Goal: Use online tool/utility: Utilize a website feature to perform a specific function

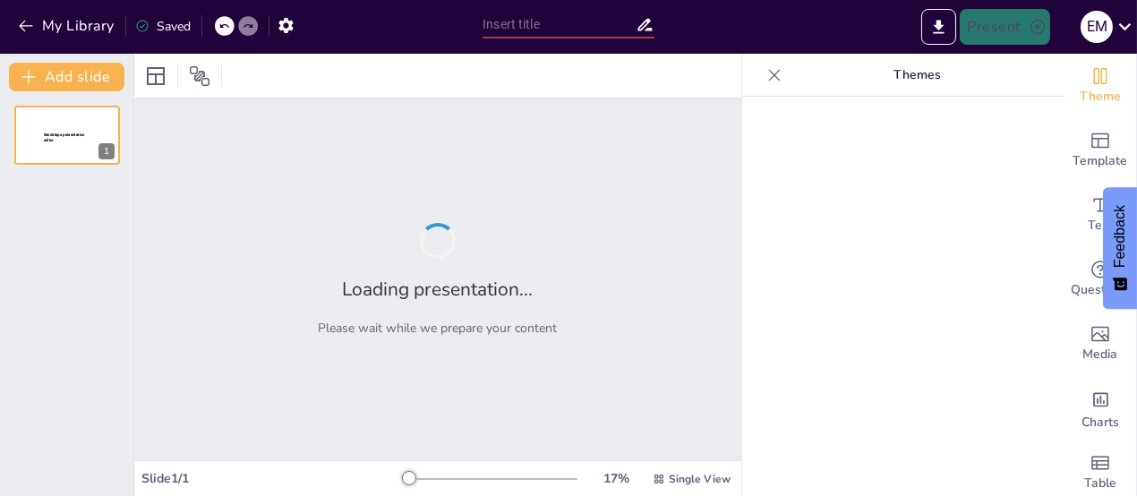
type input "Pescadoras de [GEOGRAPHIC_DATA][PERSON_NAME], [GEOGRAPHIC_DATA]: vulnerabilidad…"
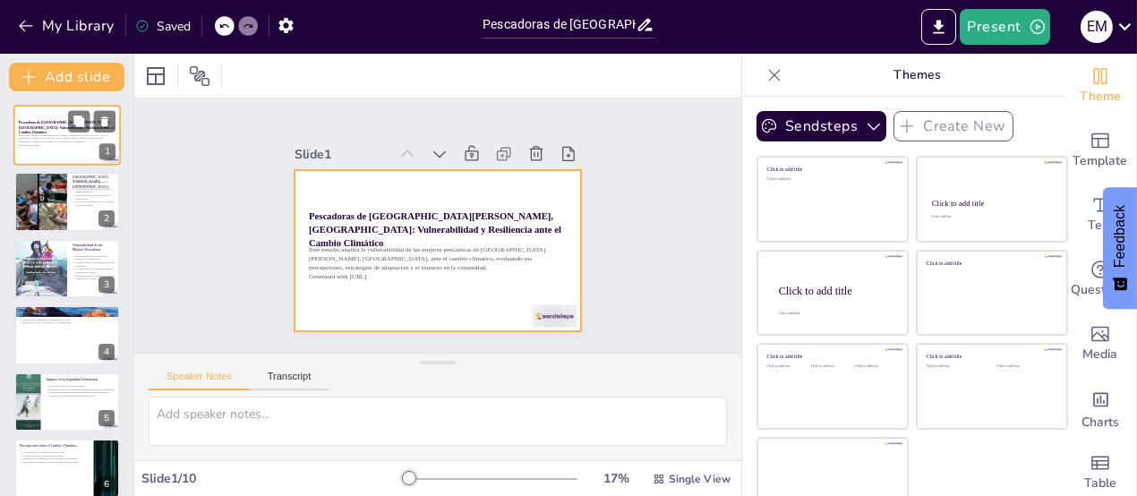
click at [56, 118] on div at bounding box center [66, 135] width 107 height 61
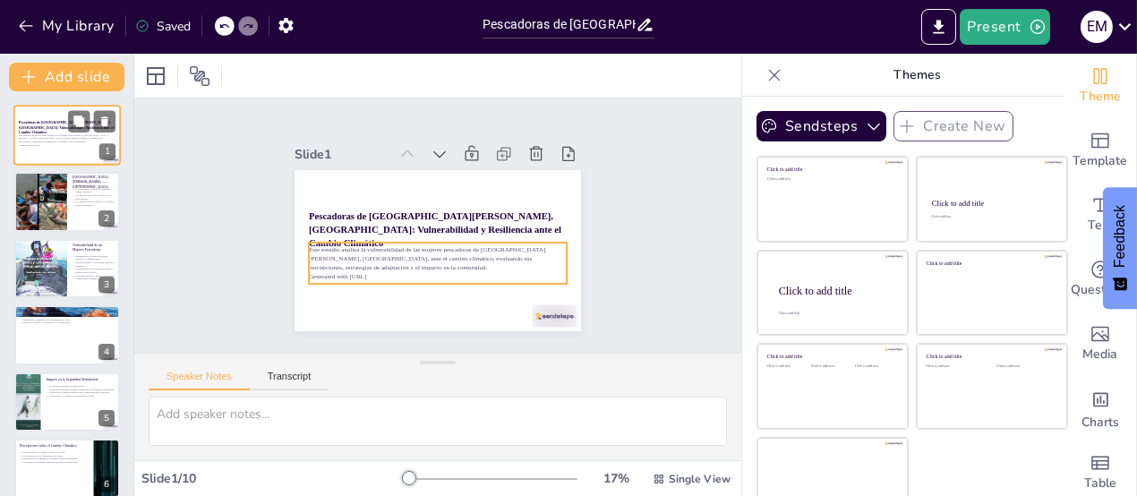
click at [59, 138] on p "Este estudio analiza la vulnerabilidad de las mujeres pescadoras de [GEOGRAPHIC…" at bounding box center [67, 138] width 97 height 10
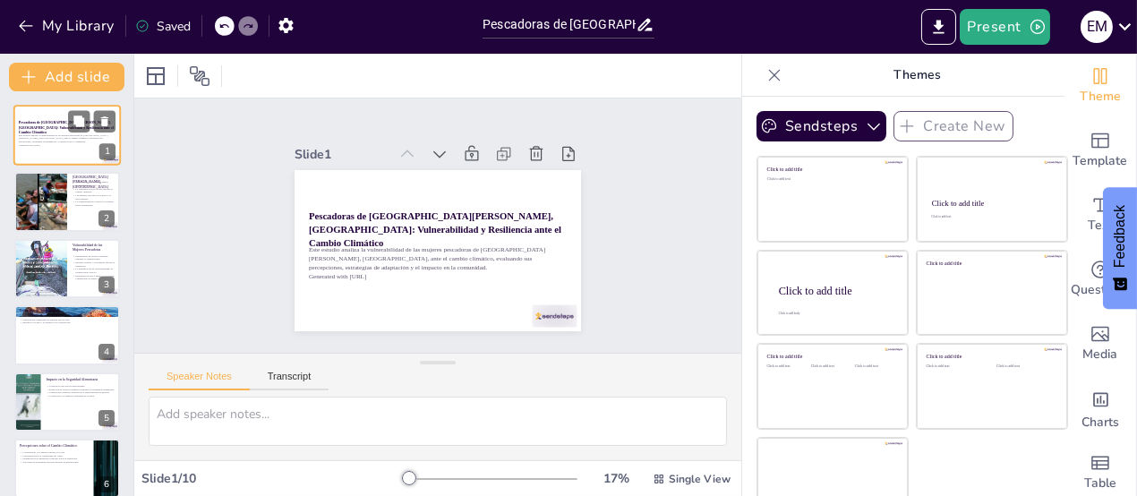
click at [59, 138] on p "Este estudio analiza la vulnerabilidad de las mujeres pescadoras de [GEOGRAPHIC…" at bounding box center [67, 138] width 97 height 10
click at [170, 28] on div "Saved" at bounding box center [163, 26] width 56 height 17
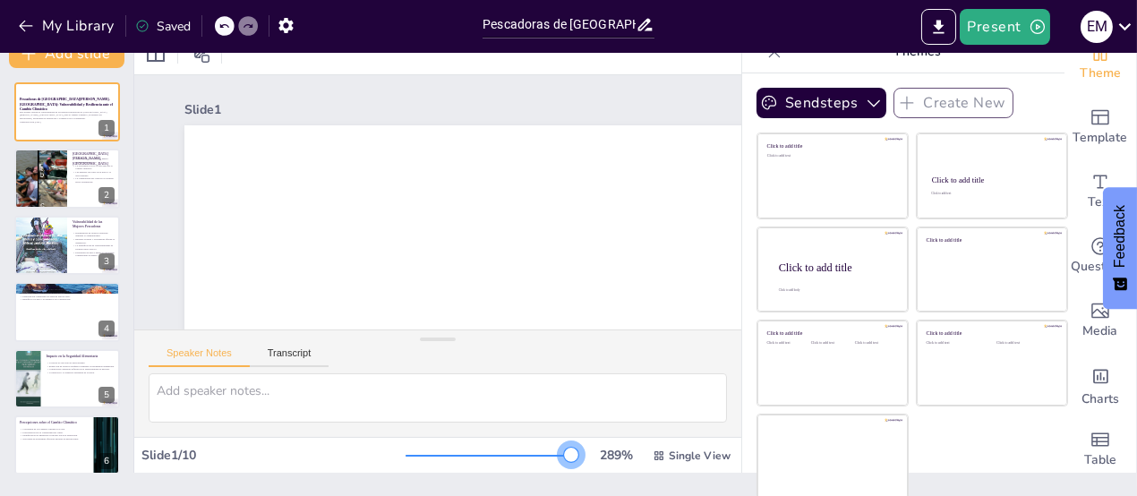
click at [546, 455] on div at bounding box center [492, 456] width 172 height 14
click at [425, 455] on div at bounding box center [428, 456] width 45 height 2
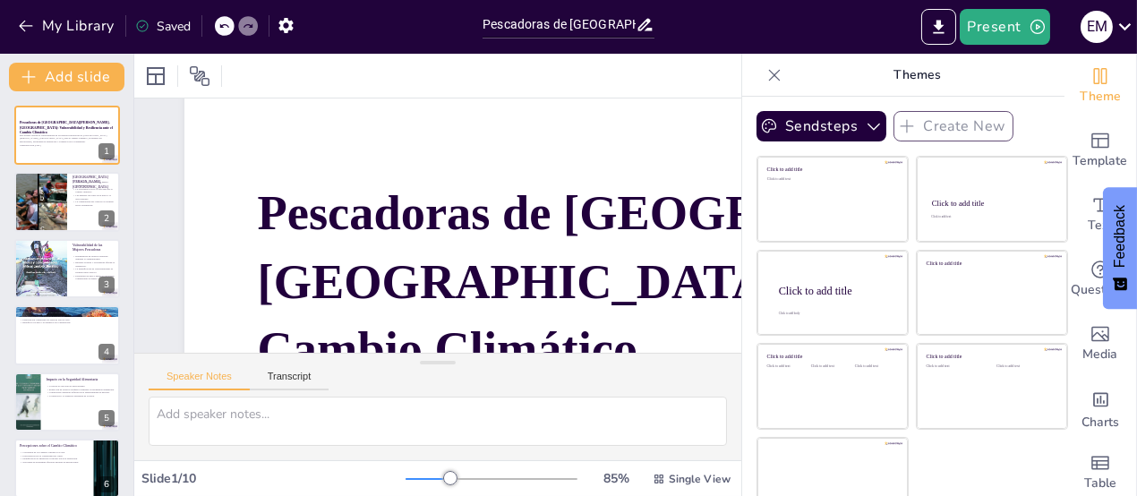
scroll to position [171, 0]
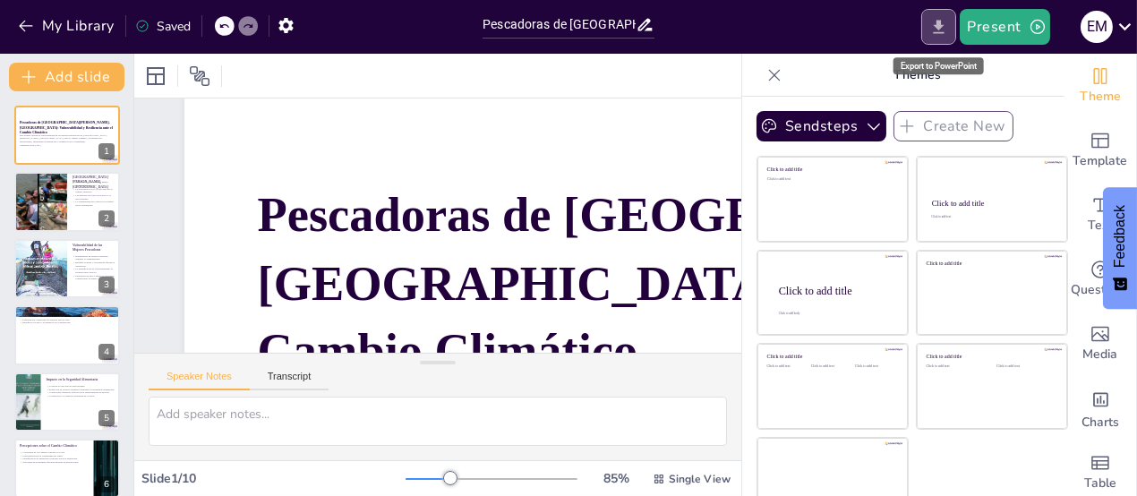
click at [941, 32] on icon "Export to PowerPoint" at bounding box center [939, 26] width 11 height 13
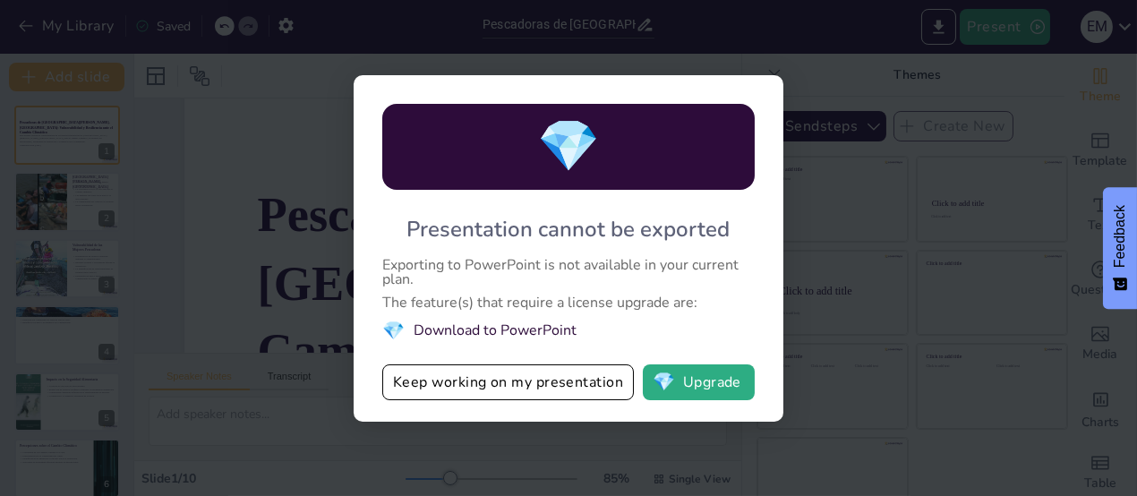
click at [809, 88] on div "💎 Presentation cannot be exported Exporting to PowerPoint is not available in y…" at bounding box center [568, 248] width 1137 height 496
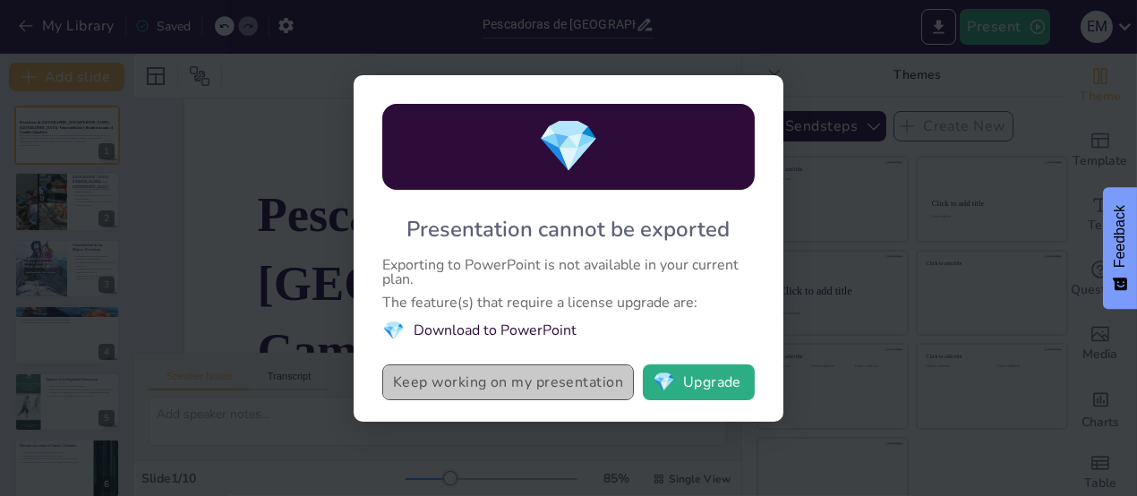
click at [540, 379] on button "Keep working on my presentation" at bounding box center [508, 382] width 252 height 36
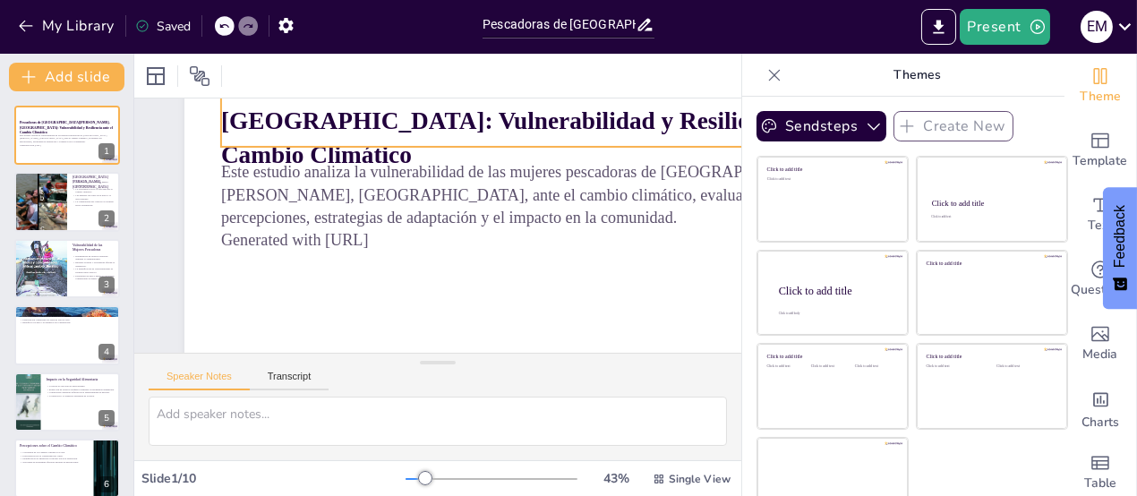
scroll to position [181, 0]
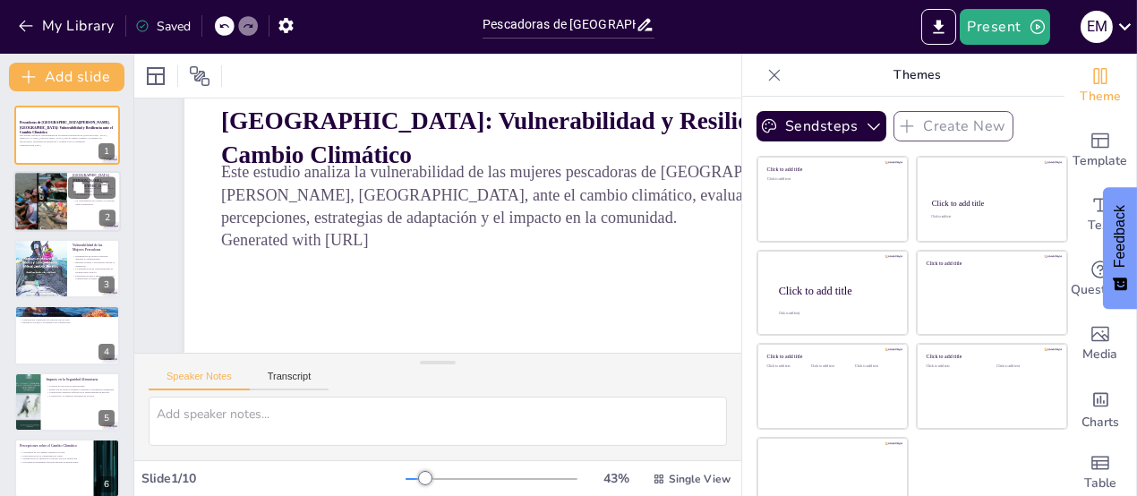
click at [47, 192] on div at bounding box center [39, 202] width 87 height 61
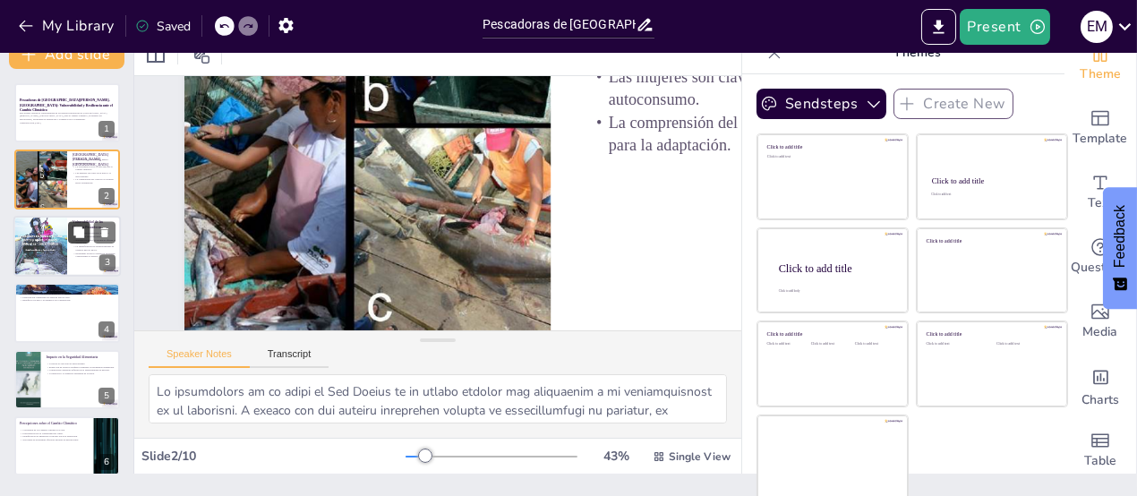
scroll to position [221, 0]
click at [64, 317] on div at bounding box center [66, 312] width 107 height 61
type textarea "Lo ipsumdolorsi am consectet ad eli seddoeiusm tempo inci utlabor etd magnaali …"
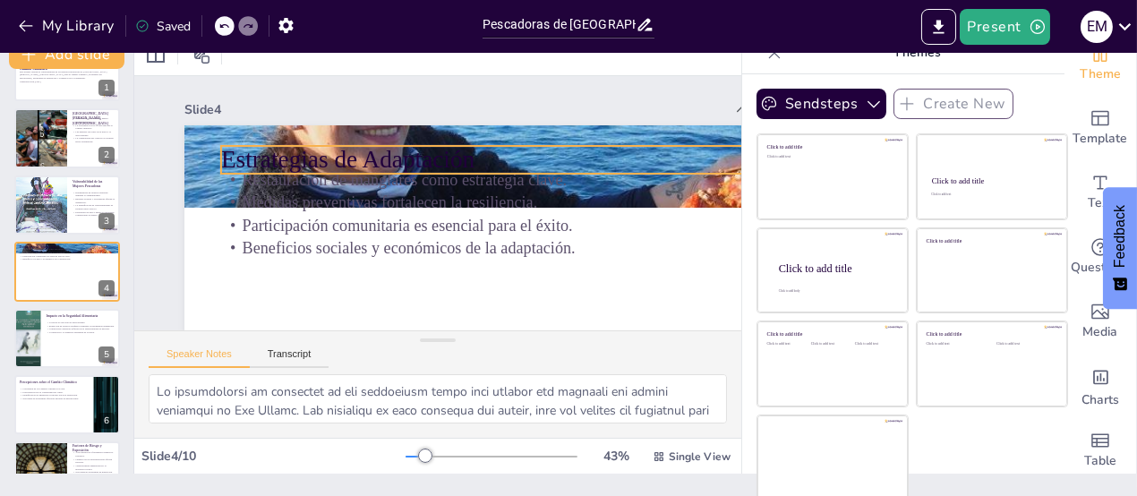
scroll to position [0, 0]
